Goal: Navigation & Orientation: Find specific page/section

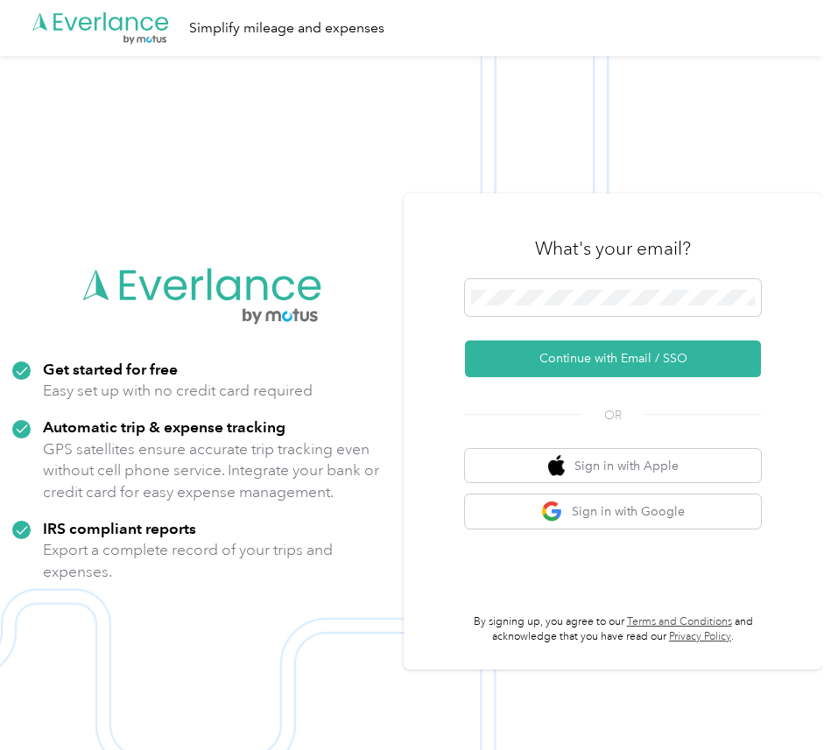
click at [379, 281] on div ".cls-1 { fill: #00adee; } .cls-2 { fill: #fff; } .cls-3 { fill: #707372; } .cls…" at bounding box center [202, 431] width 404 height 357
click at [636, 320] on div at bounding box center [613, 300] width 296 height 43
click at [817, 387] on div "What's your email? Continue with Email / SSO OR Sign in with Apple Sign in with…" at bounding box center [613, 432] width 419 height 476
click at [568, 314] on span at bounding box center [613, 297] width 296 height 37
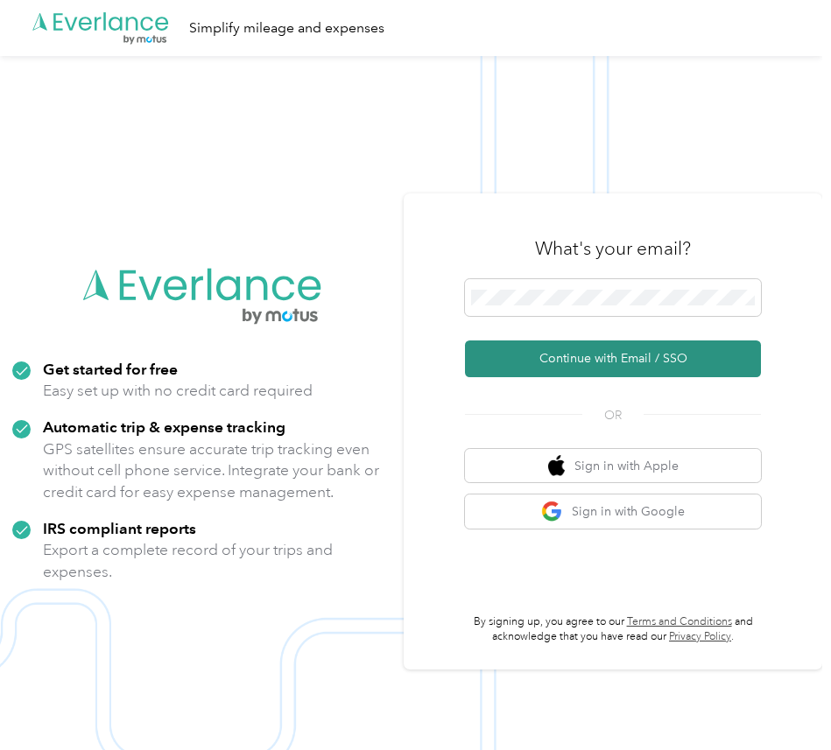
click at [588, 363] on button "Continue with Email / SSO" at bounding box center [613, 359] width 296 height 37
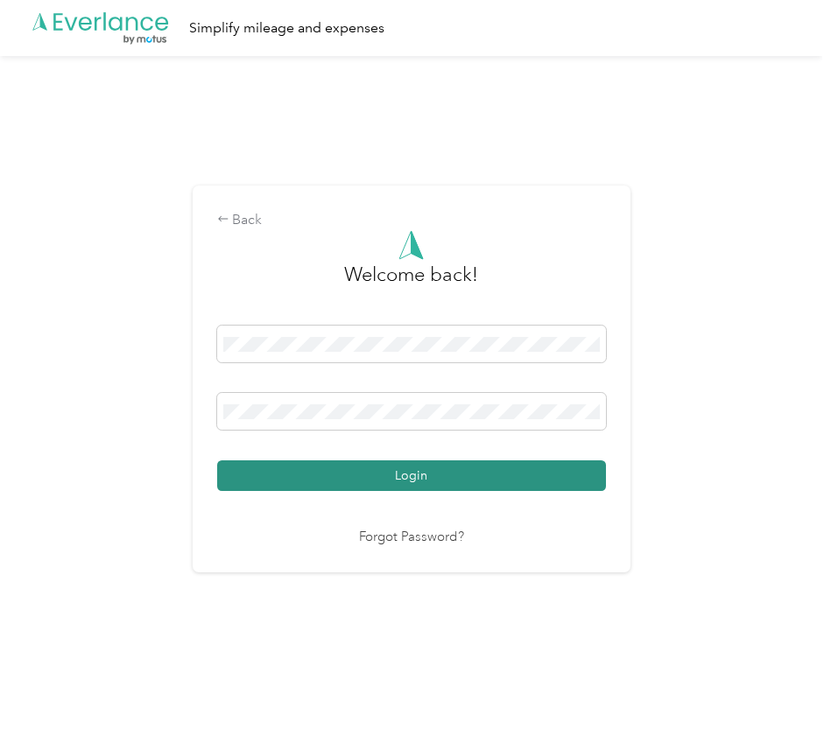
click at [419, 480] on button "Login" at bounding box center [411, 476] width 389 height 31
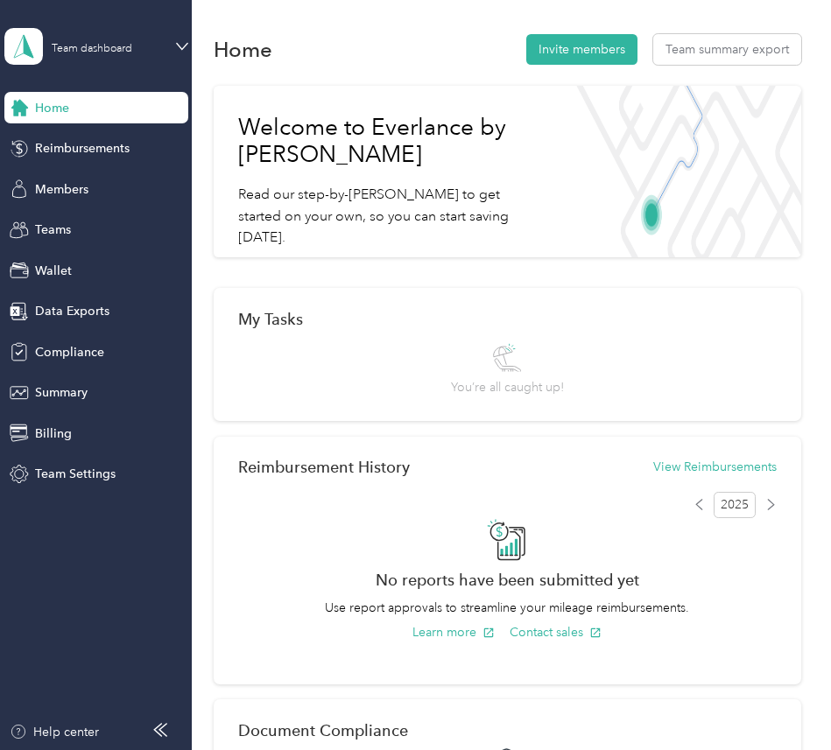
click at [49, 13] on div "Team dashboard Home Reimbursements Members Teams Wallet Data Exports Compliance…" at bounding box center [96, 245] width 184 height 490
click at [58, 38] on div "Team dashboard" at bounding box center [106, 46] width 109 height 17
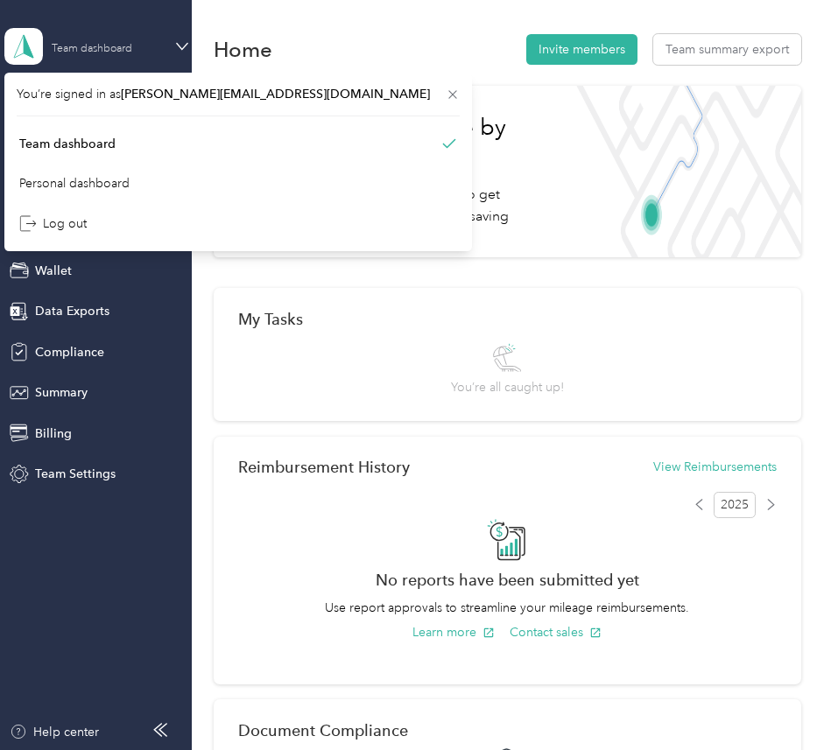
click at [58, 38] on div "Team dashboard" at bounding box center [106, 46] width 109 height 17
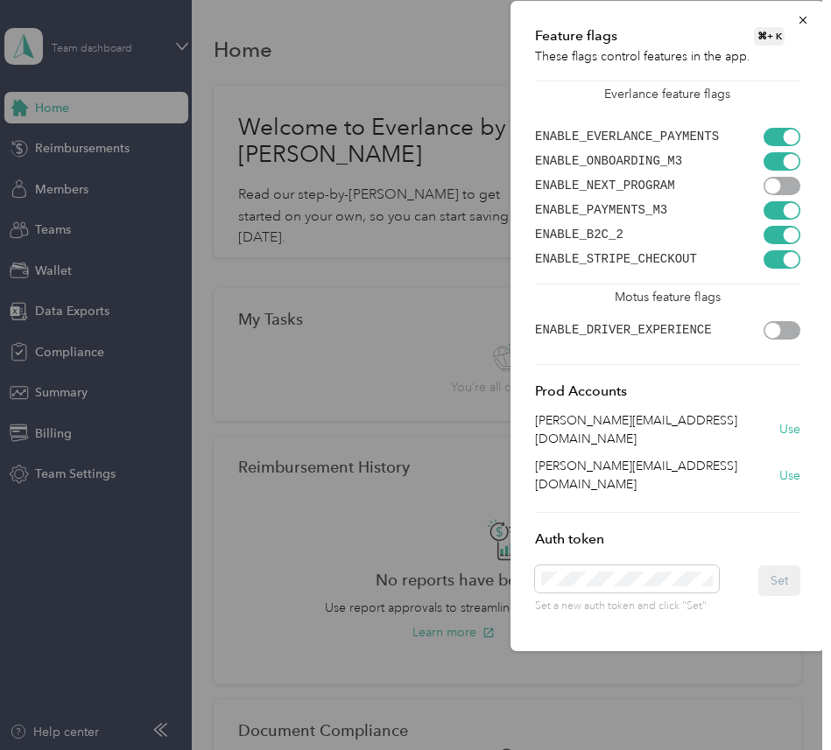
scroll to position [0, 52]
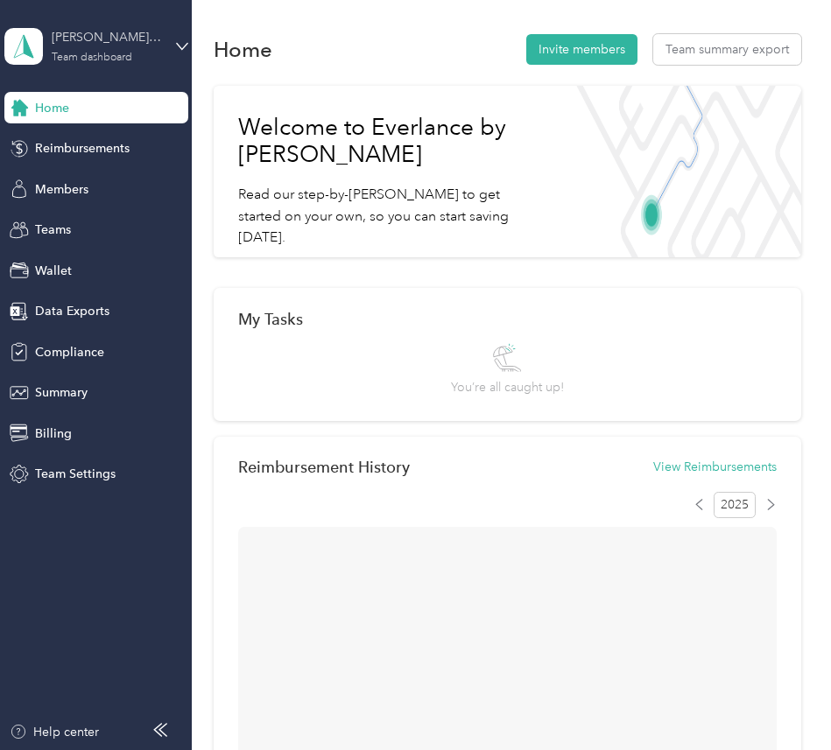
click at [125, 48] on div "[PERSON_NAME] Company Test Team dashboard" at bounding box center [106, 45] width 109 height 35
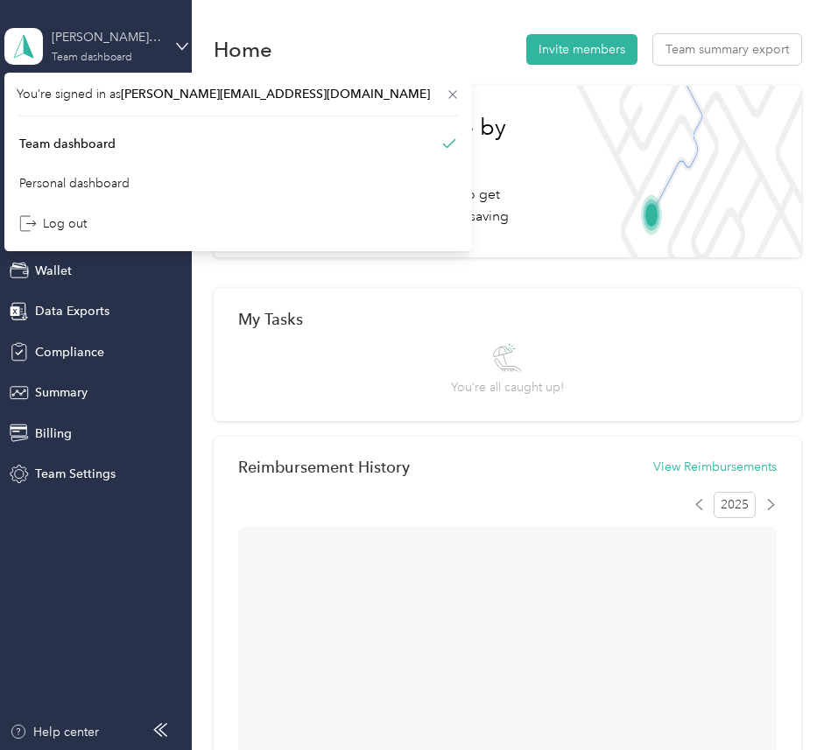
click at [125, 48] on div "[PERSON_NAME] Company Test Team dashboard" at bounding box center [106, 45] width 109 height 35
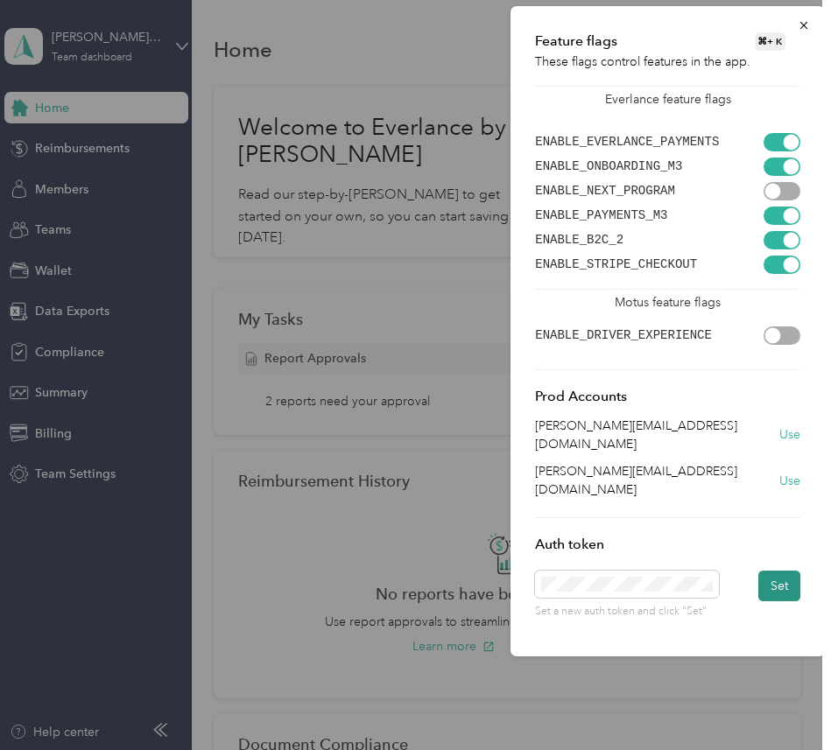
click at [770, 571] on button "Set" at bounding box center [779, 586] width 42 height 31
